Goal: Use online tool/utility: Use online tool/utility

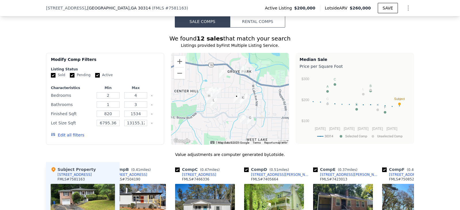
scroll to position [489, 0]
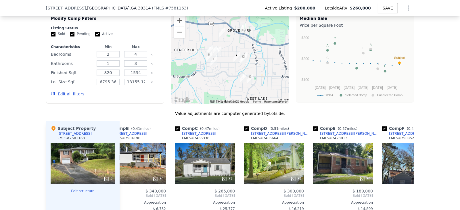
click at [407, 12] on button "Show Options" at bounding box center [409, 8] width 12 height 12
click at [394, 24] on div "Edit Structure" at bounding box center [382, 23] width 64 height 12
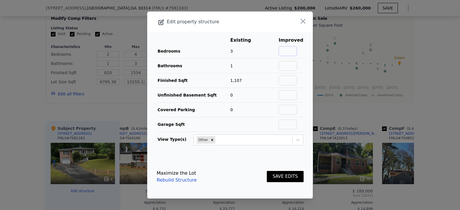
click at [292, 52] on input "text" at bounding box center [288, 51] width 18 height 10
type input "3"
click at [293, 69] on input "text" at bounding box center [288, 66] width 18 height 10
type input "2"
click at [282, 81] on input "text" at bounding box center [288, 81] width 18 height 10
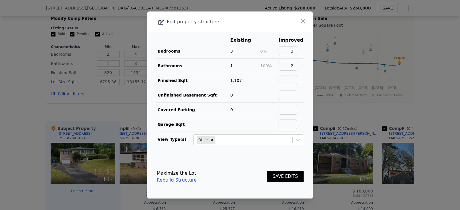
click at [306, 130] on main "Existing Improved Bedrooms 3 0% 3 Bathrooms 1 100% 2 Finished Sqft 1,107 Unfini…" at bounding box center [230, 93] width 166 height 123
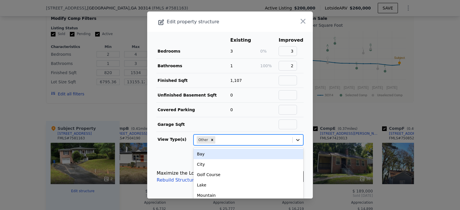
click at [298, 141] on div at bounding box center [298, 140] width 10 height 10
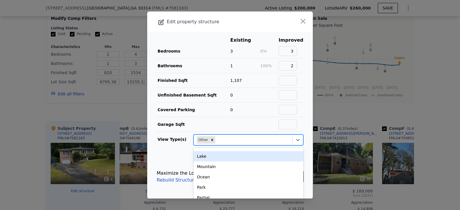
scroll to position [0, 0]
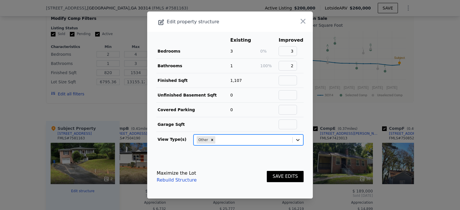
click at [296, 140] on icon at bounding box center [298, 140] width 6 height 6
click at [288, 82] on input "text" at bounding box center [288, 81] width 18 height 10
type input "1328"
drag, startPoint x: 281, startPoint y: 177, endPoint x: 279, endPoint y: 178, distance: 3.0
click at [282, 177] on button "SAVE EDITS" at bounding box center [285, 176] width 37 height 11
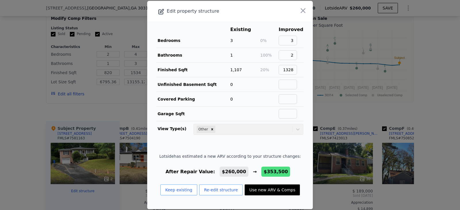
click at [279, 187] on button "Use new ARV & Comps" at bounding box center [272, 190] width 55 height 11
type input "968"
type input "1775"
type input "7492.32"
type input "17249.76"
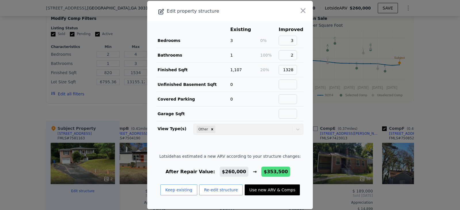
checkbox input "false"
type input "$ 353,500"
type input "$ 121,035"
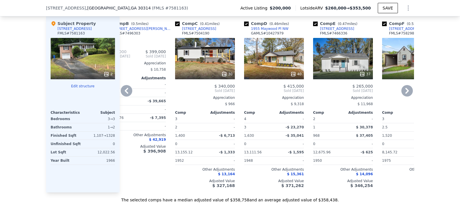
scroll to position [604, 0]
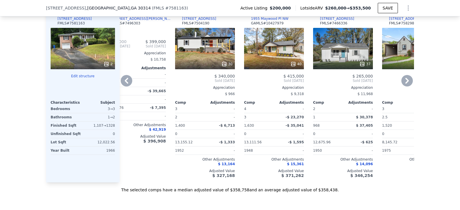
click at [125, 81] on icon at bounding box center [127, 81] width 12 height 12
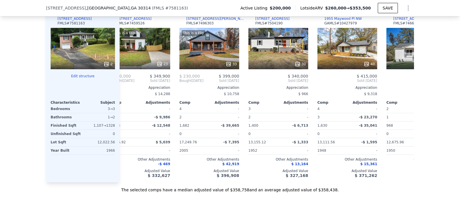
scroll to position [0, 0]
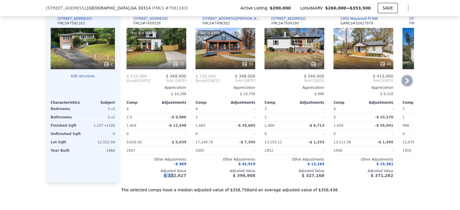
drag, startPoint x: 157, startPoint y: 185, endPoint x: 175, endPoint y: 187, distance: 17.7
click at [174, 183] on div "Comp A ( 0.34 miles) [STREET_ADDRESS] This is a Flip 23 $ 210,000 $ 349,900 Bou…" at bounding box center [267, 94] width 295 height 177
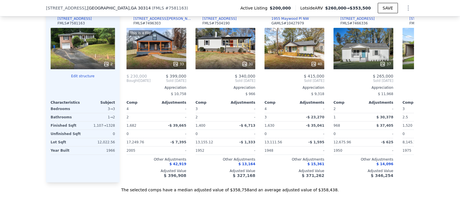
scroll to position [0, 66]
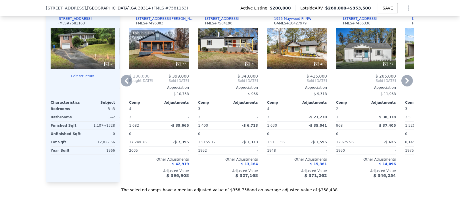
click at [157, 98] on div "$ 10,758" at bounding box center [159, 94] width 60 height 8
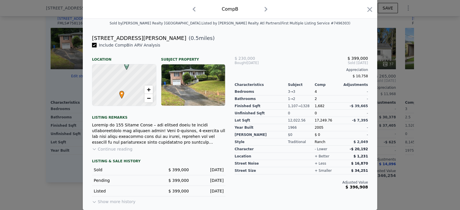
scroll to position [137, 0]
click at [115, 149] on button "Continue reading" at bounding box center [112, 149] width 41 height 6
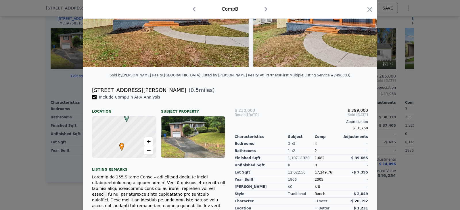
scroll to position [22, 0]
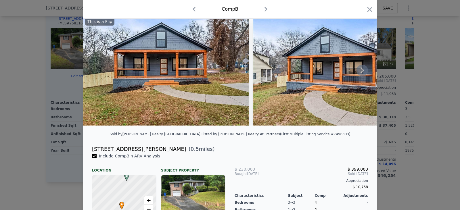
click at [362, 73] on icon at bounding box center [363, 71] width 12 height 12
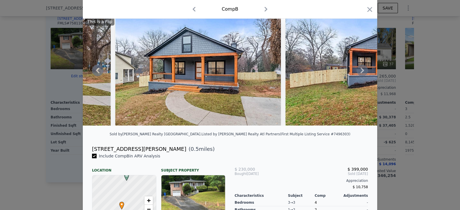
click at [361, 73] on icon at bounding box center [362, 71] width 3 height 6
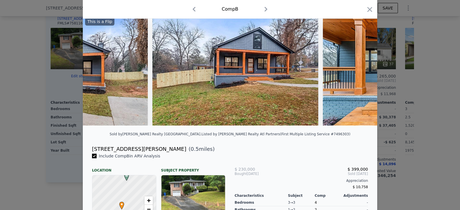
scroll to position [0, 276]
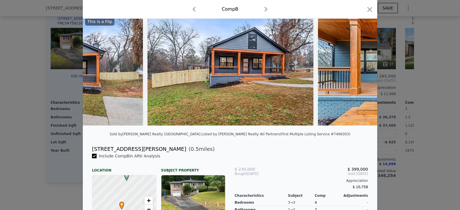
click at [360, 74] on img at bounding box center [401, 70] width 166 height 111
click at [359, 73] on icon at bounding box center [363, 71] width 12 height 12
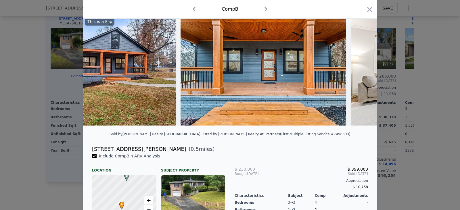
scroll to position [0, 414]
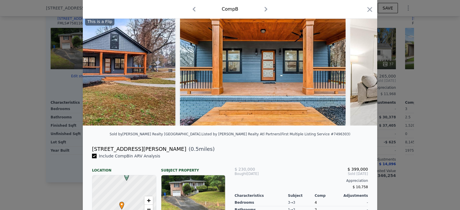
click at [359, 73] on div "This is a Flip" at bounding box center [230, 70] width 295 height 111
click at [359, 73] on icon at bounding box center [363, 71] width 12 height 12
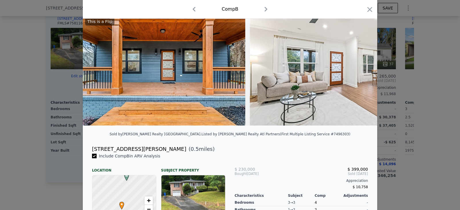
scroll to position [0, 553]
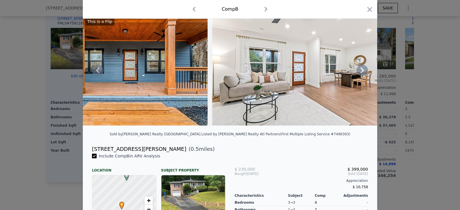
click at [359, 73] on div "This is a Flip" at bounding box center [230, 70] width 295 height 111
click at [360, 73] on icon at bounding box center [363, 71] width 12 height 12
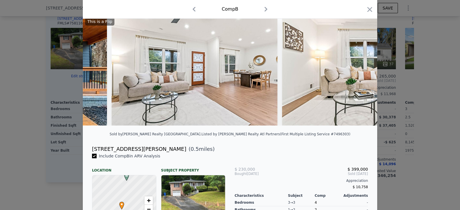
scroll to position [0, 691]
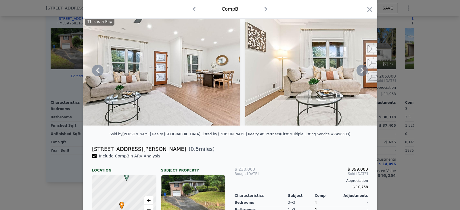
drag, startPoint x: 360, startPoint y: 73, endPoint x: 329, endPoint y: 79, distance: 31.7
click at [329, 79] on img at bounding box center [328, 70] width 166 height 111
click at [362, 73] on icon at bounding box center [362, 71] width 3 height 6
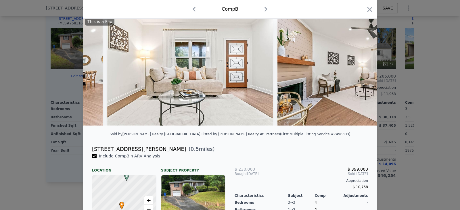
scroll to position [0, 829]
click at [362, 73] on div "This is a Flip" at bounding box center [230, 70] width 295 height 111
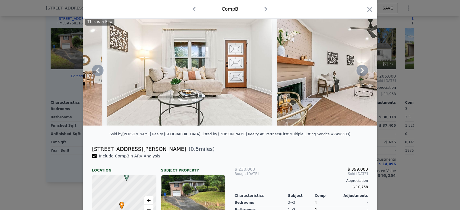
click at [362, 73] on icon at bounding box center [362, 71] width 3 height 6
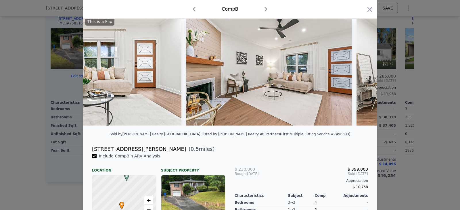
scroll to position [0, 967]
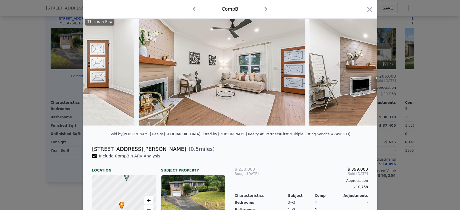
click at [362, 73] on div "This is a Flip" at bounding box center [230, 70] width 295 height 111
click at [355, 77] on img at bounding box center [398, 70] width 177 height 111
click at [360, 76] on icon at bounding box center [363, 71] width 12 height 12
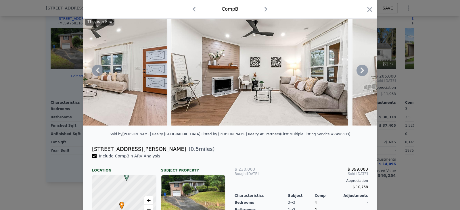
click at [360, 76] on icon at bounding box center [363, 71] width 12 height 12
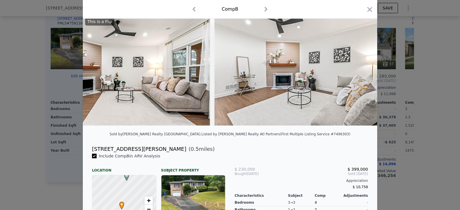
click at [360, 76] on div "This is a Flip" at bounding box center [230, 70] width 295 height 111
click at [360, 76] on icon at bounding box center [363, 71] width 12 height 12
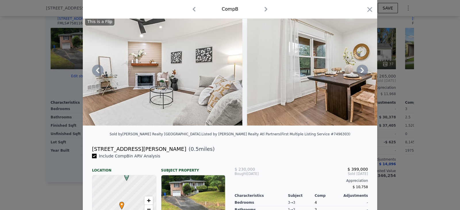
click at [361, 76] on icon at bounding box center [363, 71] width 12 height 12
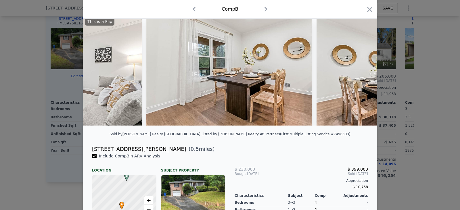
scroll to position [0, 1519]
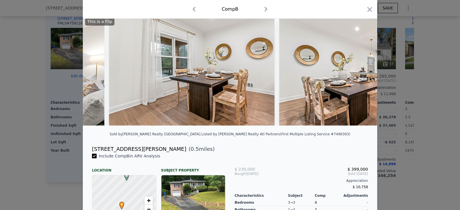
click at [361, 76] on img at bounding box center [362, 70] width 166 height 111
click at [369, 11] on icon "button" at bounding box center [370, 9] width 5 height 5
